Goal: Transaction & Acquisition: Subscribe to service/newsletter

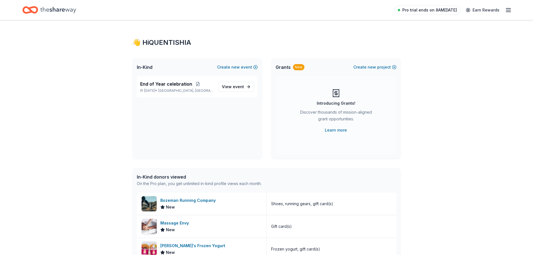
click at [451, 11] on span "Pro trial ends on 8AM[DATE]" at bounding box center [429, 10] width 55 height 7
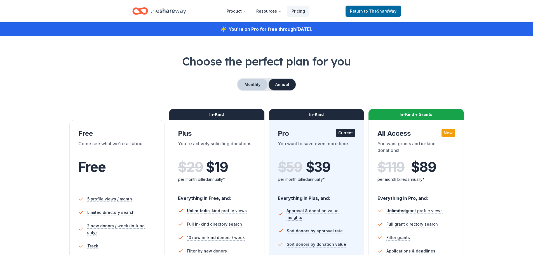
click at [255, 83] on button "Monthly" at bounding box center [253, 85] width 30 height 12
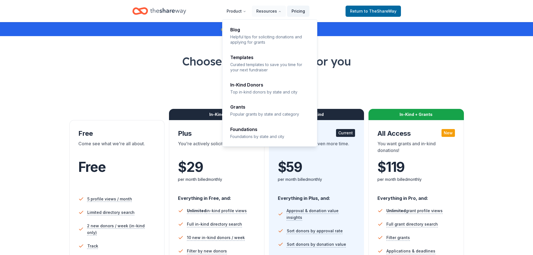
click at [306, 13] on link "Pricing" at bounding box center [298, 11] width 22 height 11
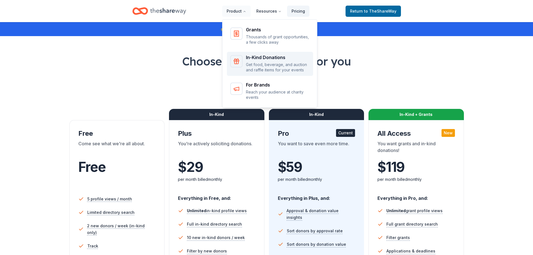
click at [250, 64] on p "Get food, beverage, and auction and raffle items for your events" at bounding box center [278, 67] width 64 height 11
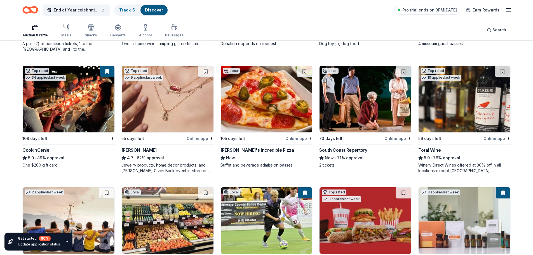
scroll to position [99, 0]
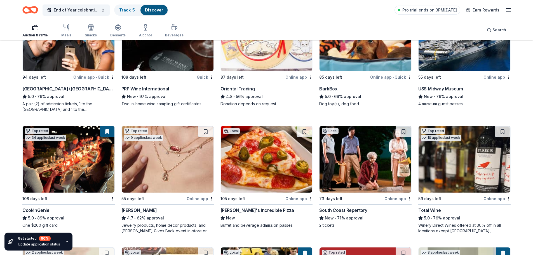
click at [509, 12] on icon "button" at bounding box center [508, 10] width 7 height 7
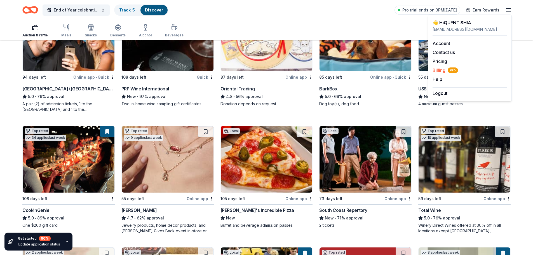
click at [435, 71] on span "Billing Pro" at bounding box center [445, 70] width 25 height 7
